Goal: Information Seeking & Learning: Learn about a topic

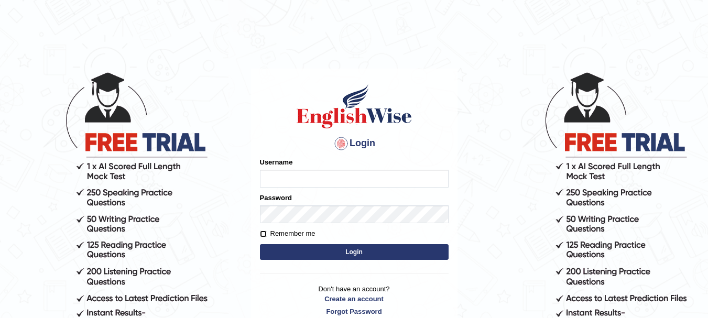
click at [263, 234] on input "Remember me" at bounding box center [263, 233] width 7 height 7
checkbox input "true"
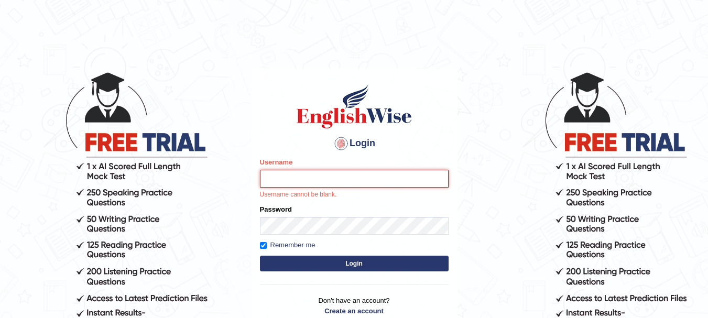
click at [288, 177] on input "Username" at bounding box center [354, 179] width 189 height 18
type input "Antony2015"
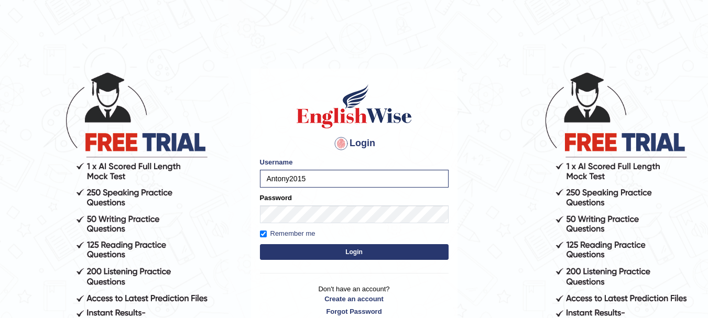
click at [327, 254] on button "Login" at bounding box center [354, 252] width 189 height 16
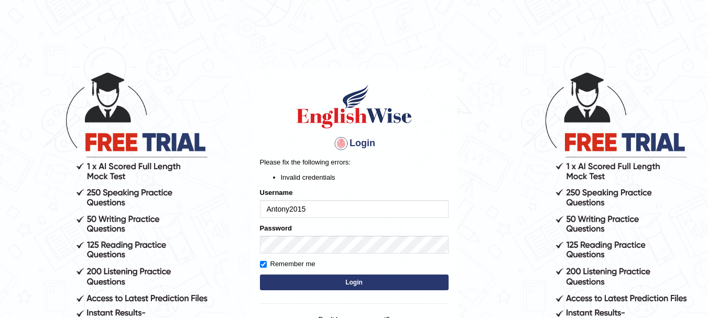
click at [301, 210] on input "Antony2015" at bounding box center [354, 209] width 189 height 18
type input "Antony2025"
click at [307, 279] on button "Login" at bounding box center [354, 282] width 189 height 16
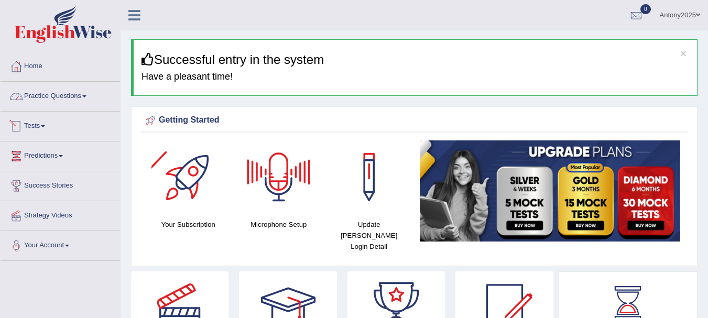
click at [83, 104] on link "Practice Questions" at bounding box center [60, 95] width 119 height 26
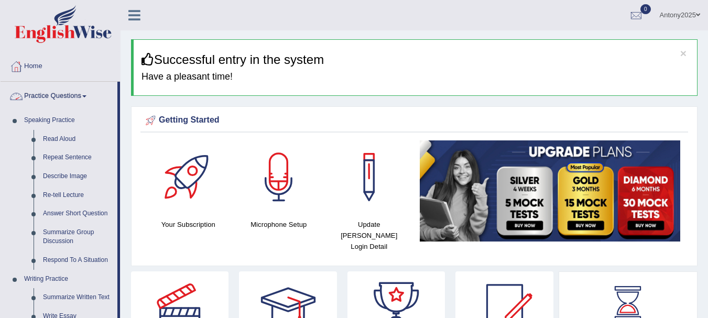
click at [69, 101] on link "Practice Questions" at bounding box center [59, 95] width 117 height 26
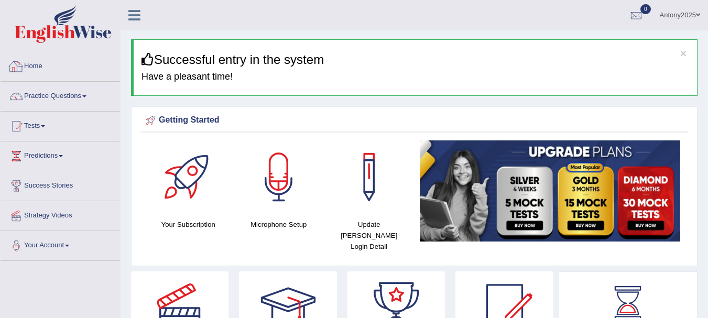
click at [36, 69] on link "Home" at bounding box center [60, 65] width 119 height 26
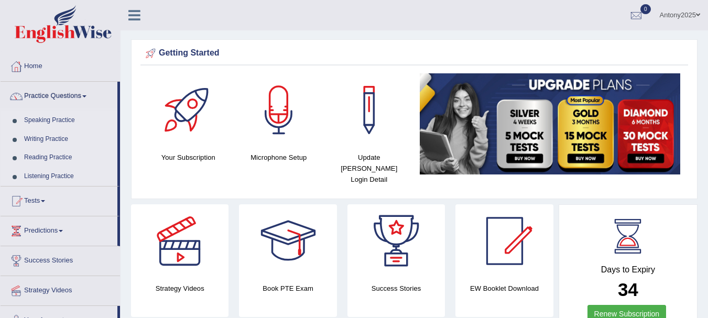
click at [52, 173] on link "Listening Practice" at bounding box center [68, 176] width 98 height 19
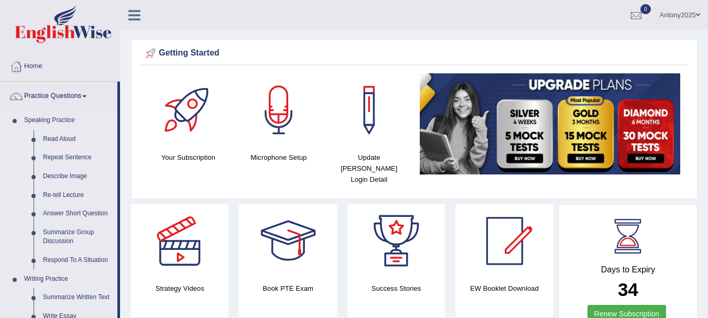
drag, startPoint x: 118, startPoint y: 157, endPoint x: 126, endPoint y: 229, distance: 72.7
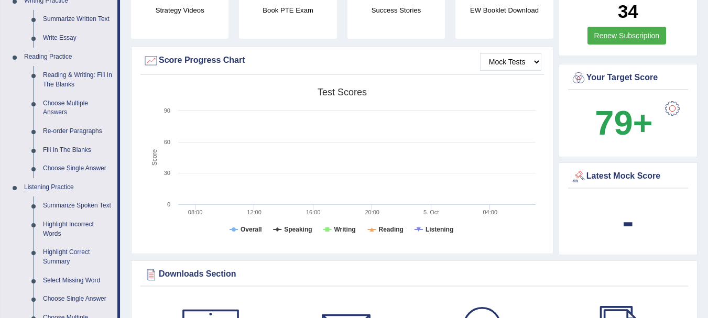
scroll to position [556, 0]
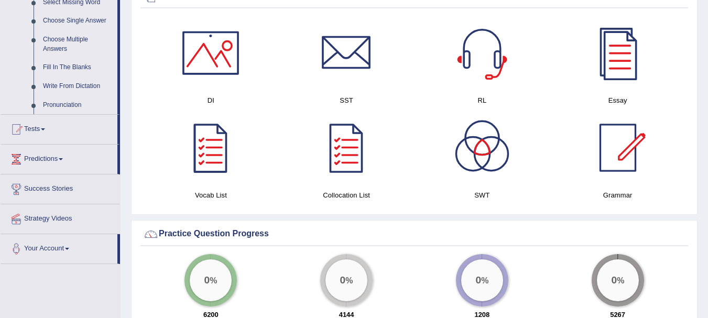
click at [118, 158] on li "Predictions Latest Predictions" at bounding box center [60, 160] width 119 height 30
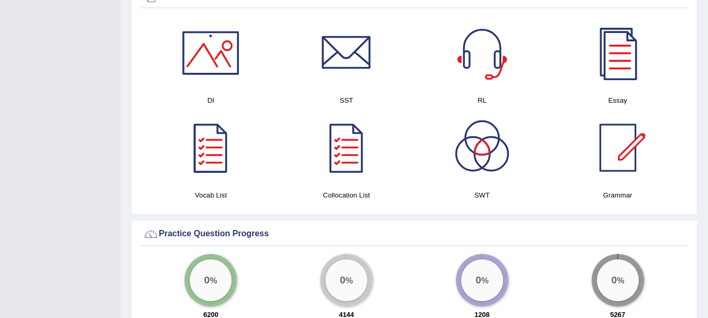
scroll to position [121, 0]
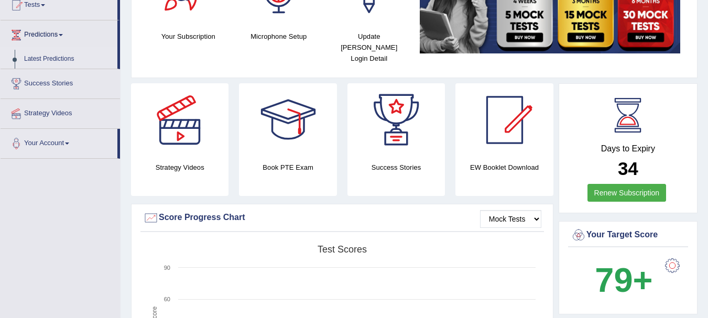
drag, startPoint x: 120, startPoint y: 50, endPoint x: 125, endPoint y: 23, distance: 27.7
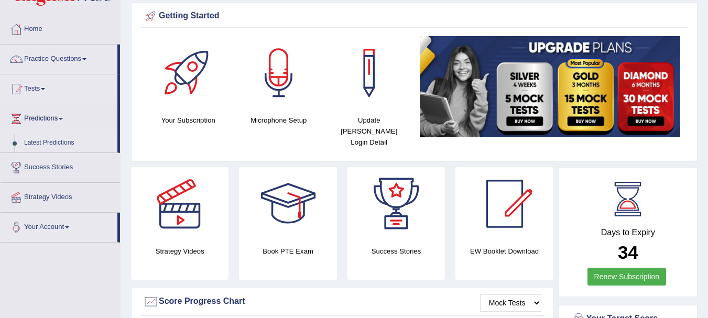
scroll to position [0, 0]
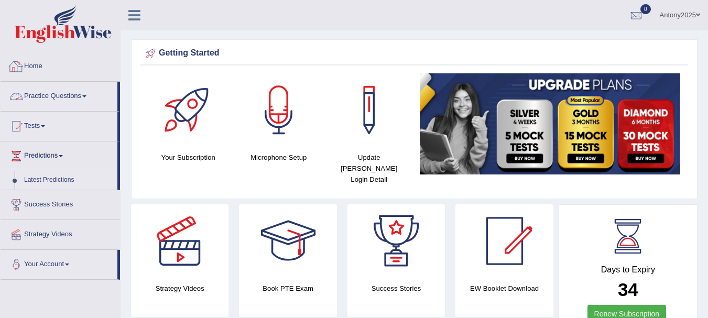
click at [59, 88] on link "Practice Questions" at bounding box center [59, 95] width 117 height 26
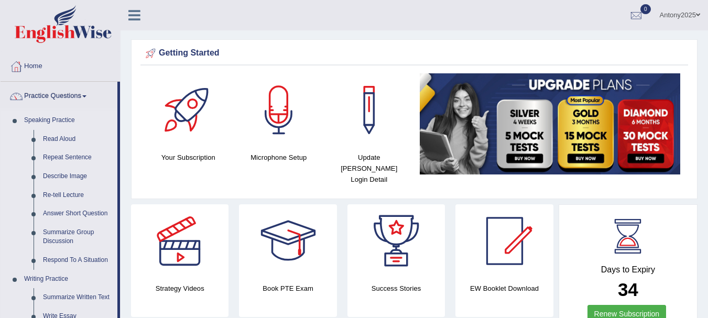
drag, startPoint x: 118, startPoint y: 123, endPoint x: 118, endPoint y: 193, distance: 70.2
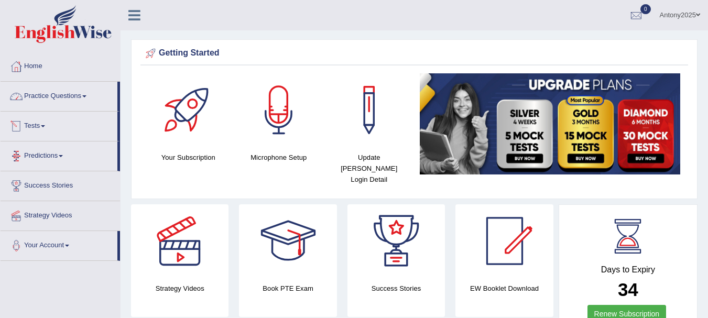
click at [94, 104] on link "Practice Questions" at bounding box center [59, 95] width 117 height 26
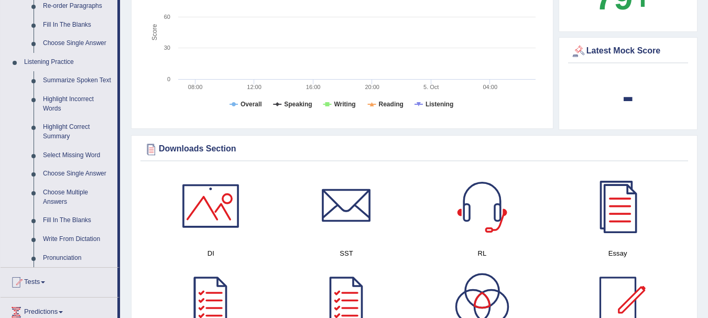
scroll to position [416, 0]
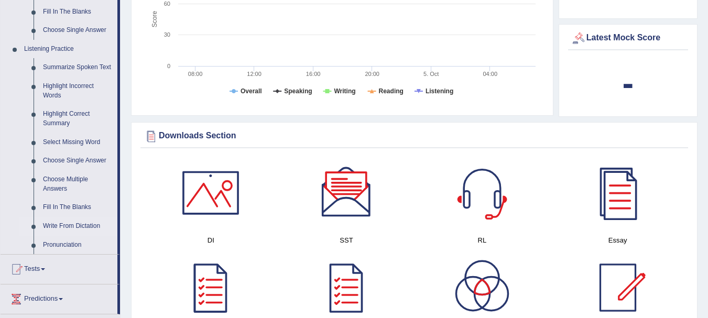
click at [70, 223] on link "Write From Dictation" at bounding box center [77, 226] width 79 height 19
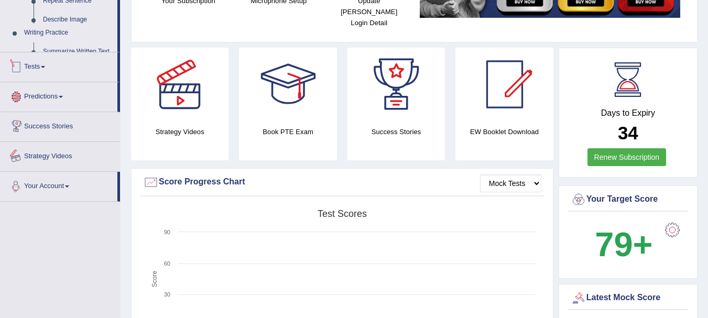
scroll to position [258, 0]
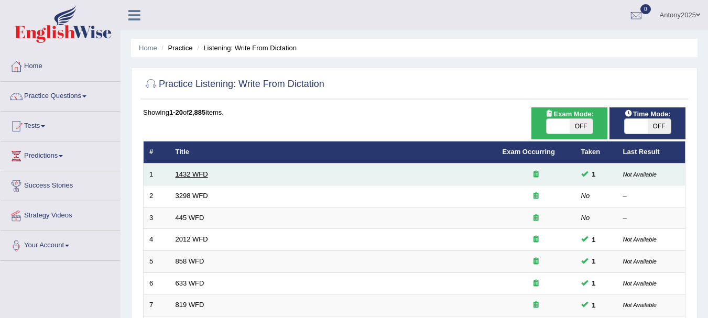
click at [191, 172] on link "1432 WFD" at bounding box center [191, 174] width 32 height 8
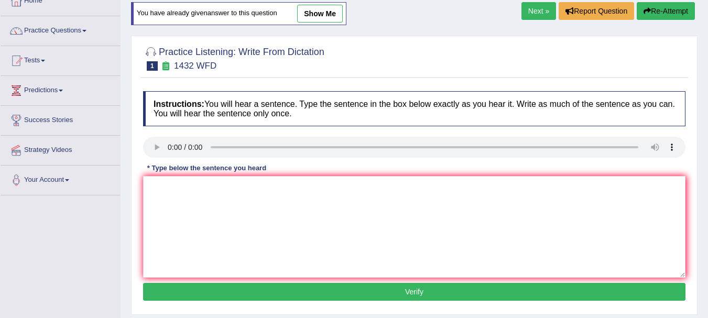
scroll to position [85, 0]
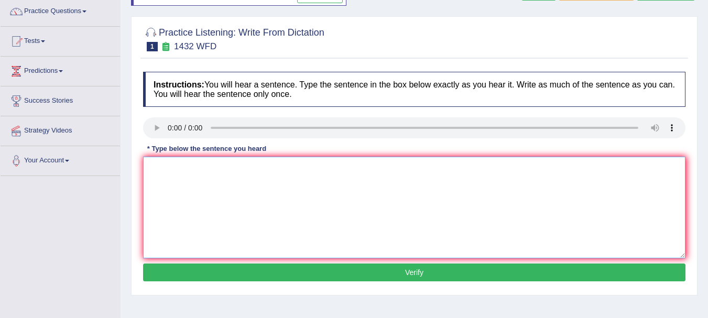
click at [336, 187] on textarea at bounding box center [414, 208] width 542 height 102
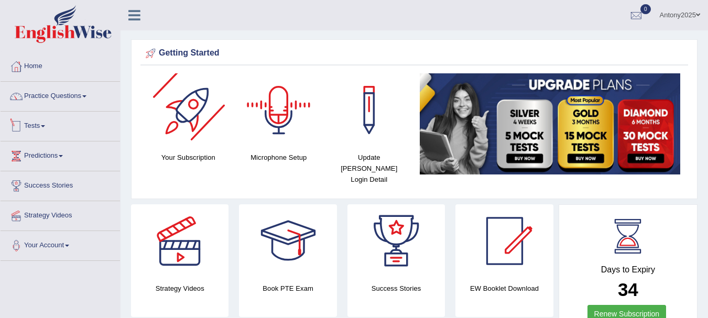
click at [117, 122] on link "Tests" at bounding box center [60, 125] width 119 height 26
